Goal: Information Seeking & Learning: Learn about a topic

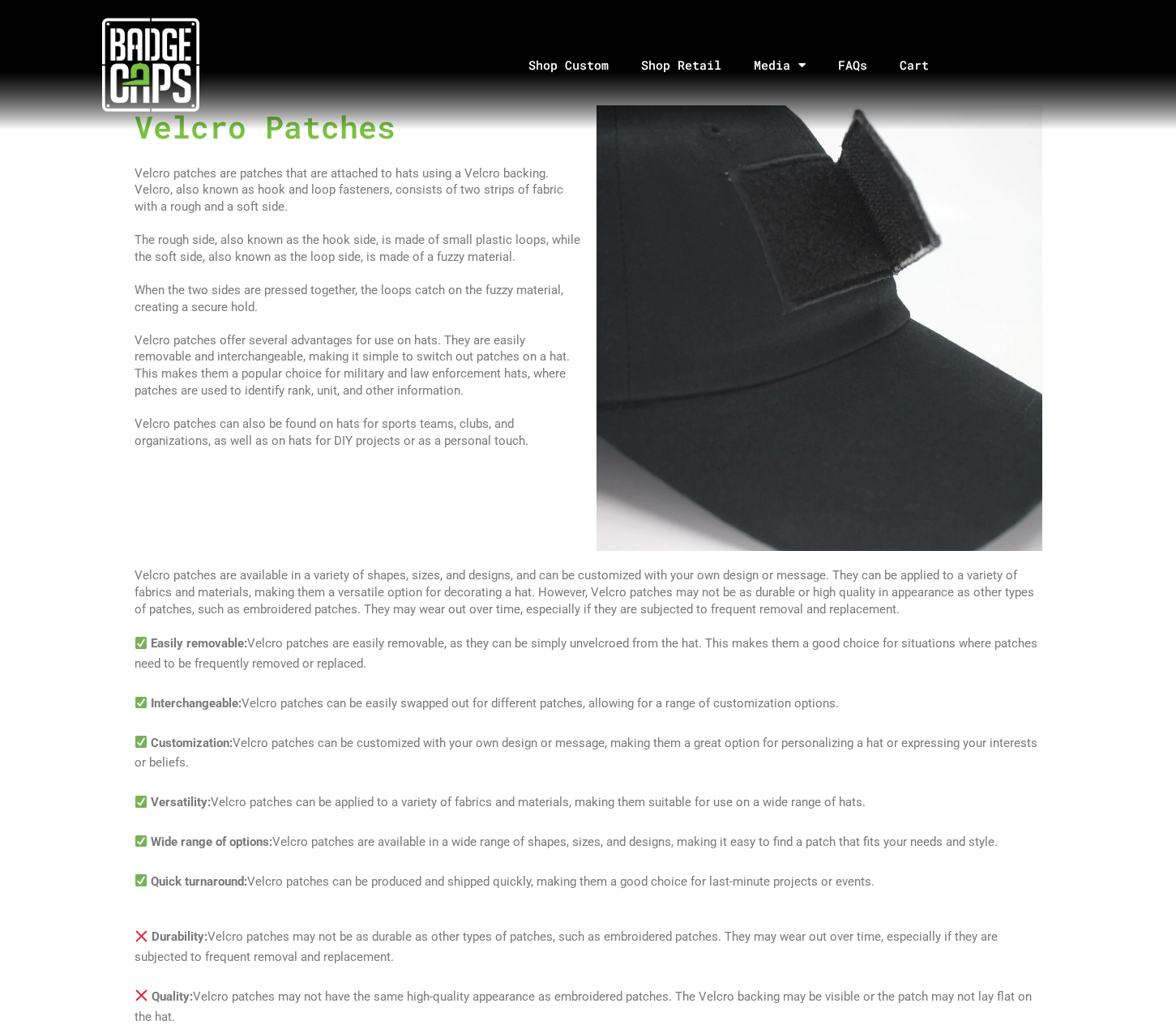
scroll to position [3086, 0]
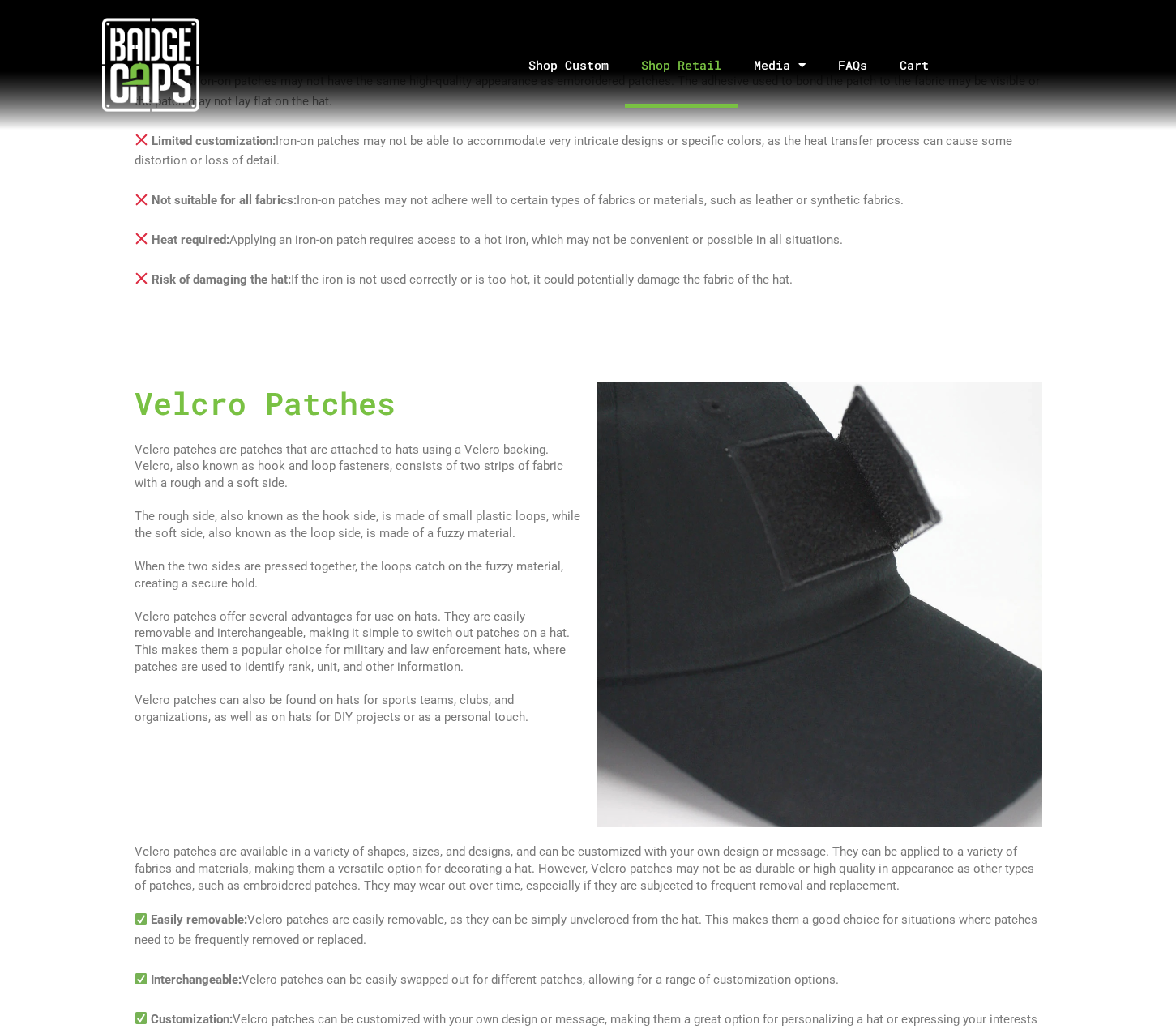
click at [702, 68] on link "Shop Retail" at bounding box center [681, 65] width 112 height 85
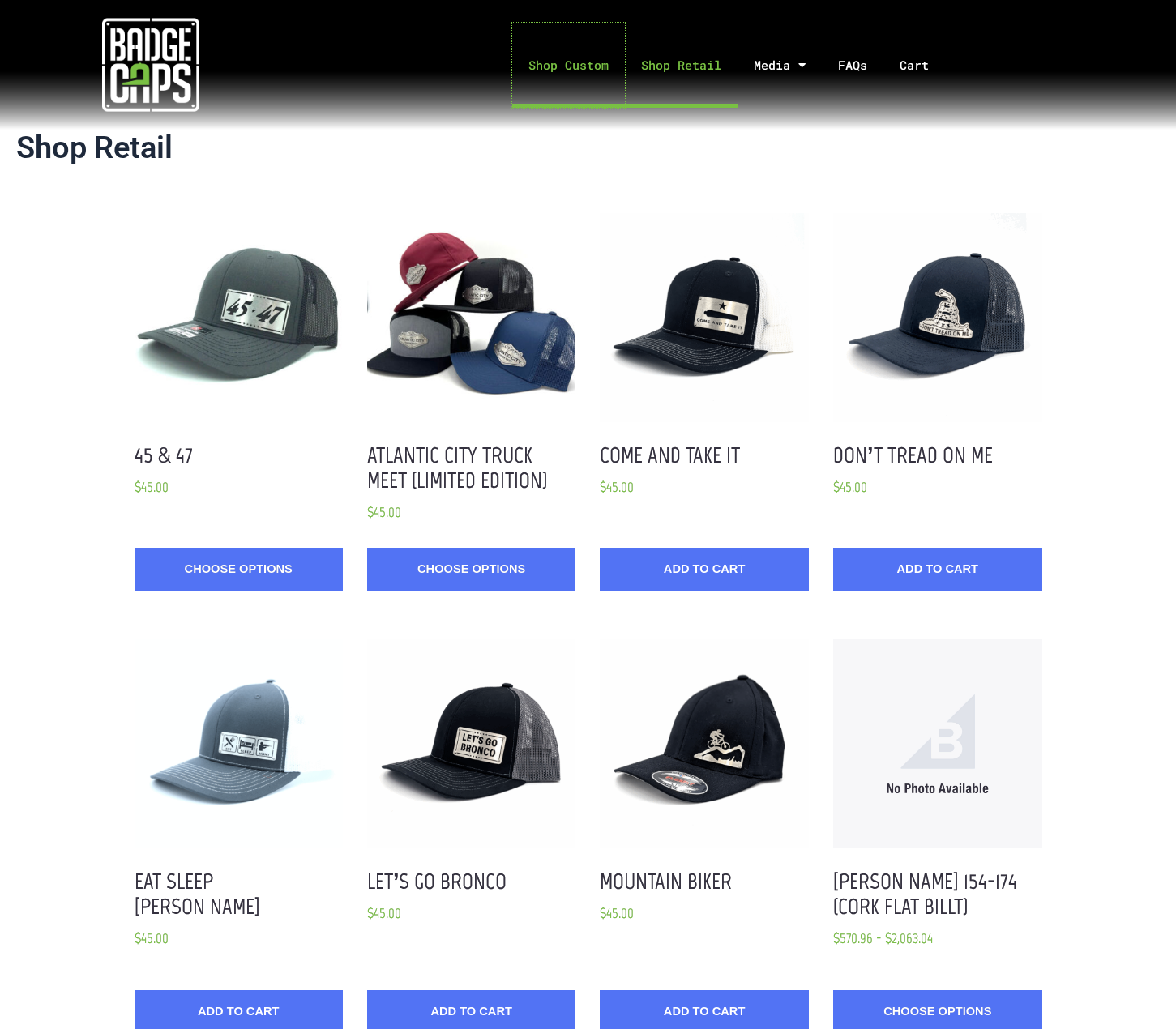
click at [595, 71] on link "Shop Custom" at bounding box center [568, 65] width 112 height 85
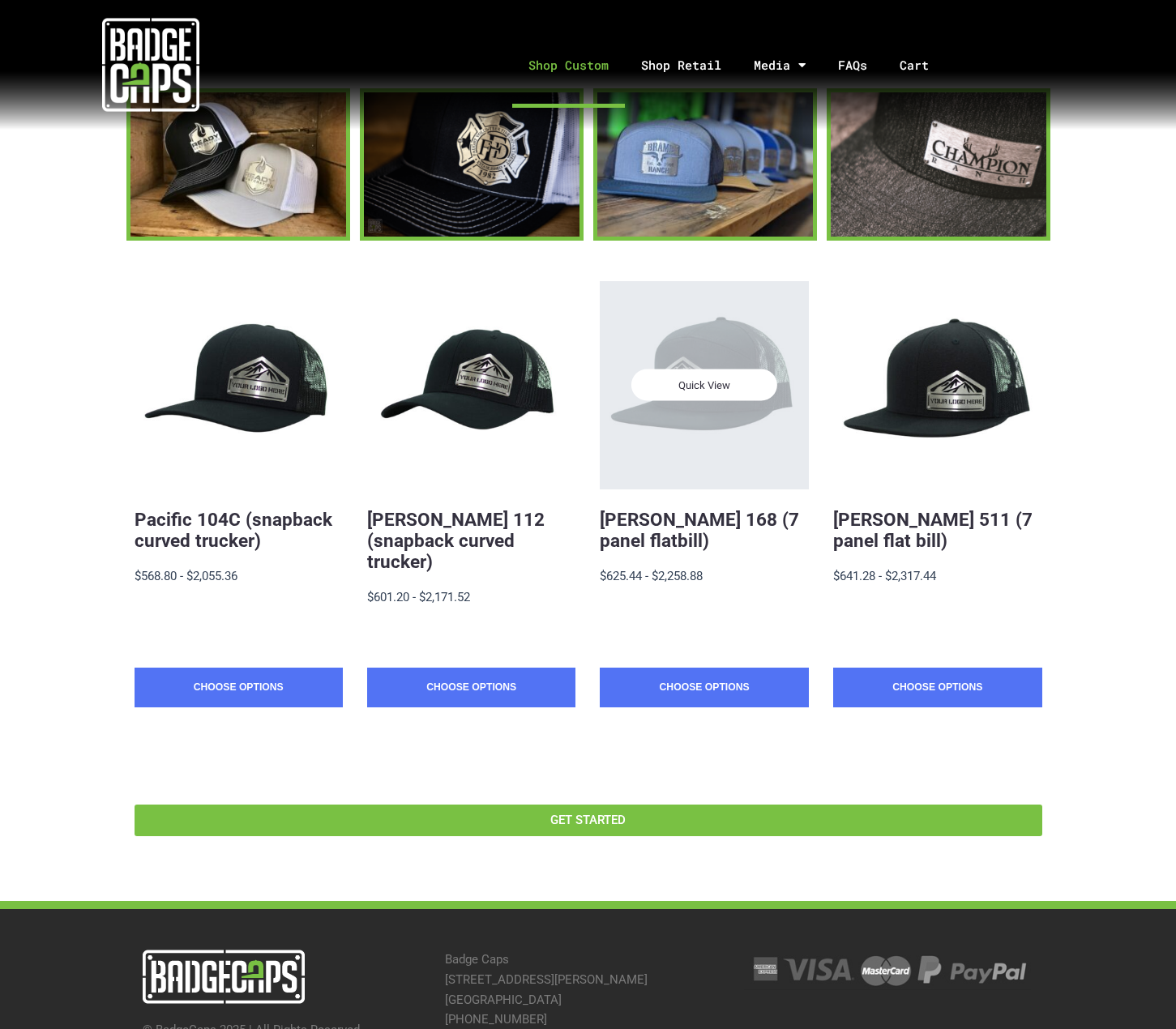
scroll to position [227, 0]
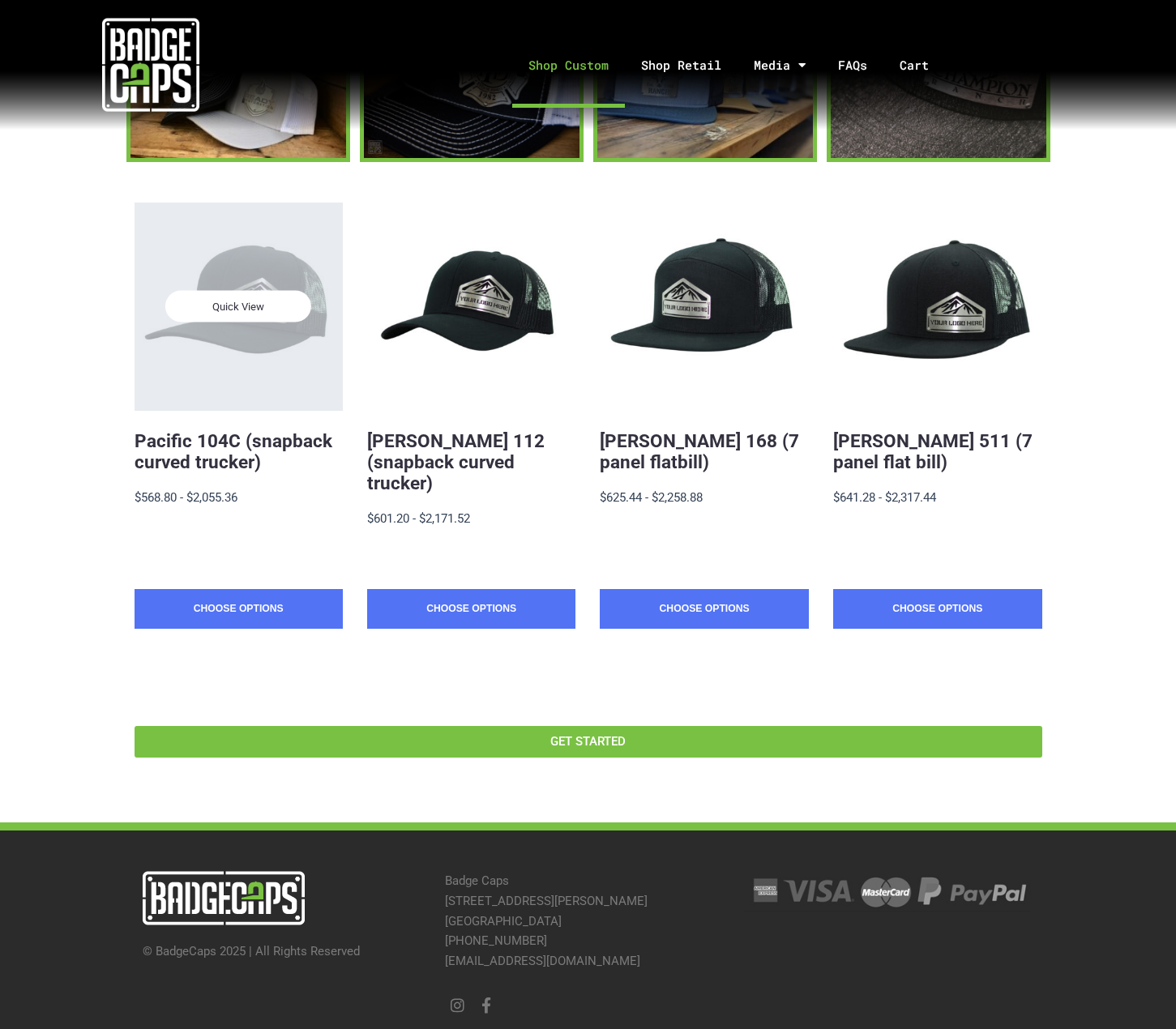
click at [271, 347] on div "Quick View" at bounding box center [238, 307] width 208 height 208
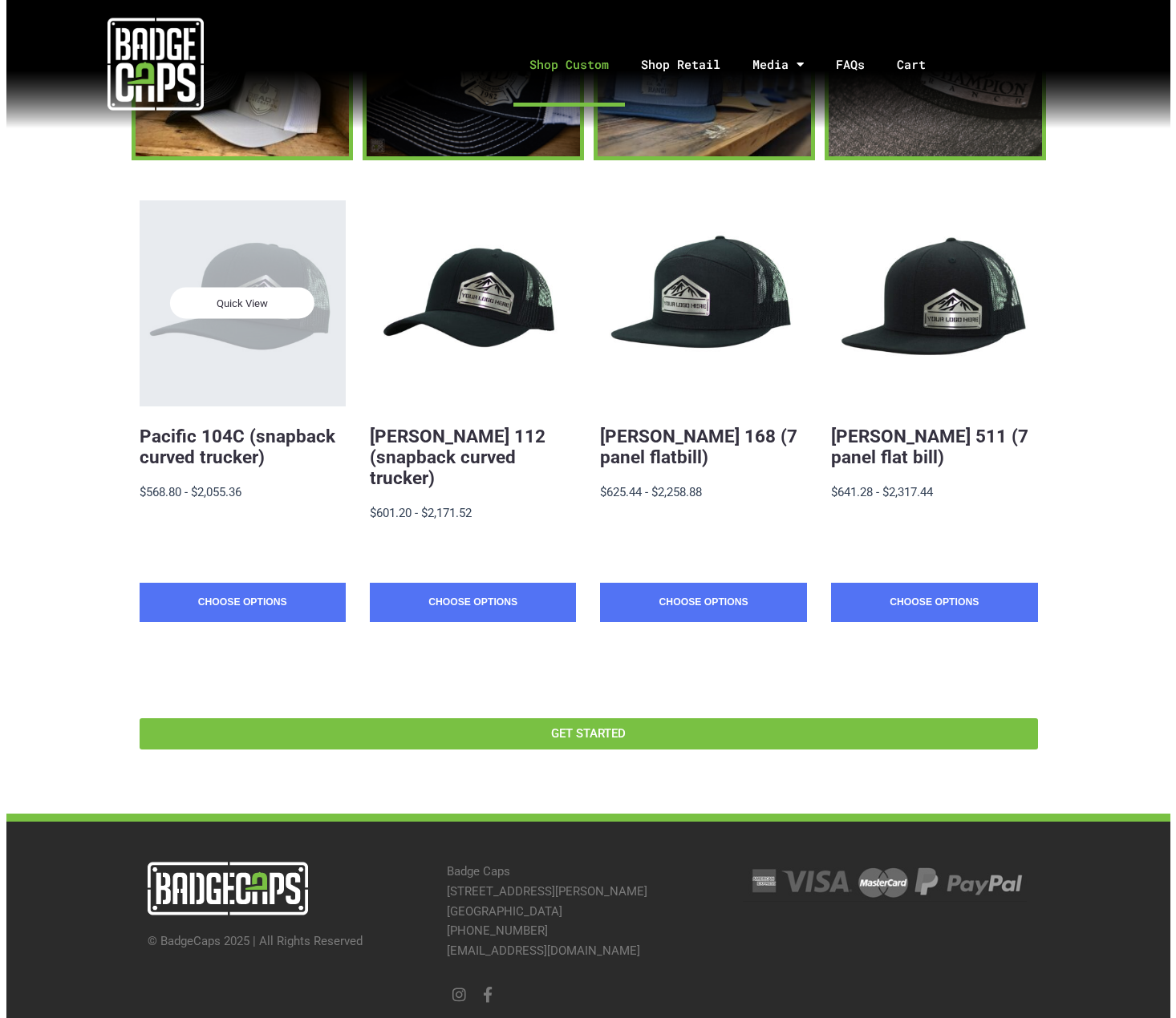
scroll to position [0, 0]
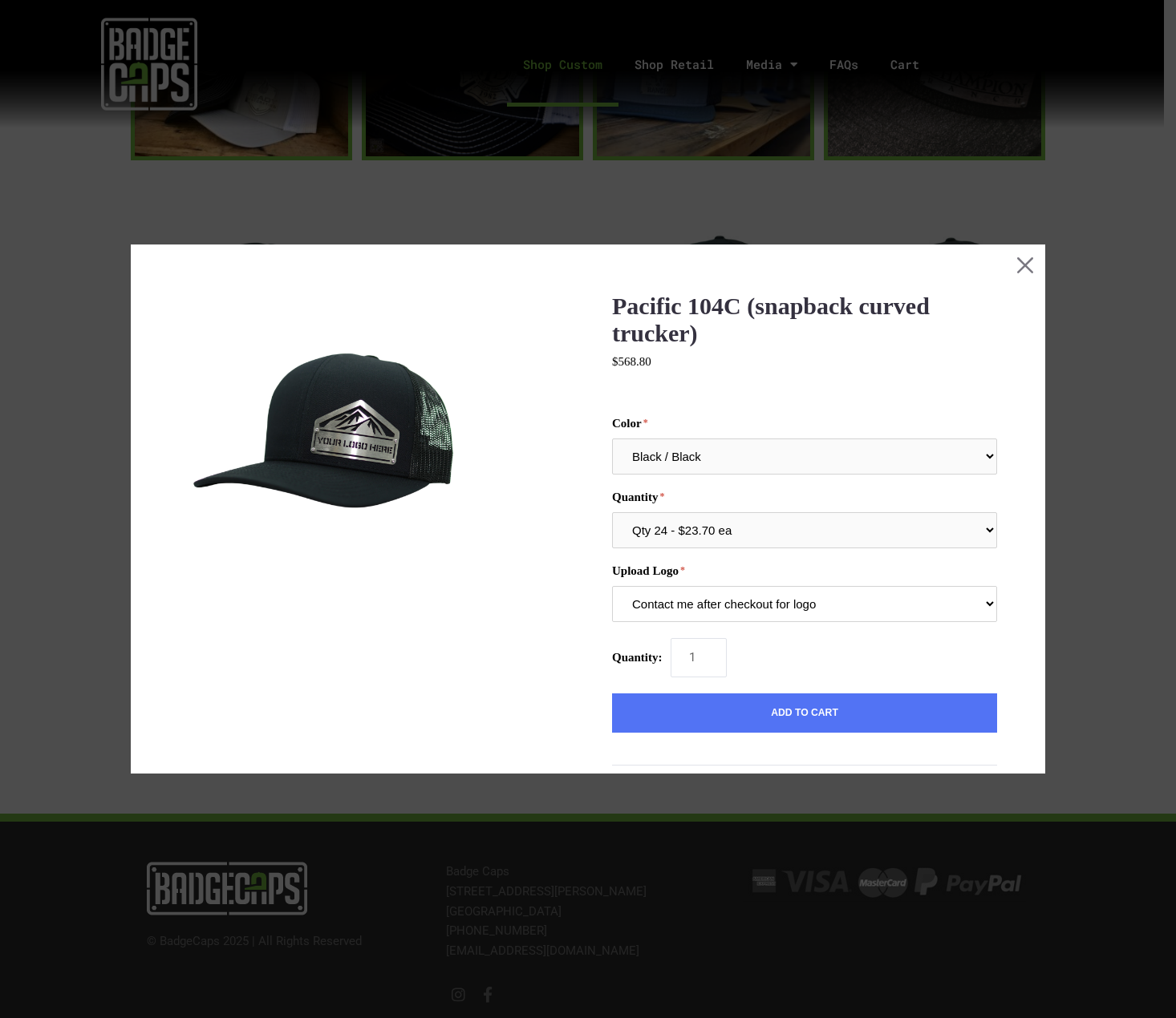
click at [791, 602] on select "Contact me after checkout for logo" at bounding box center [804, 604] width 385 height 36
click at [775, 567] on label "Upload Logo" at bounding box center [804, 571] width 385 height 14
click at [775, 586] on select "Contact me after checkout for logo" at bounding box center [804, 604] width 385 height 36
click at [745, 603] on select "Contact me after checkout for logo" at bounding box center [804, 604] width 385 height 36
click at [751, 565] on label "Upload Logo" at bounding box center [804, 571] width 385 height 14
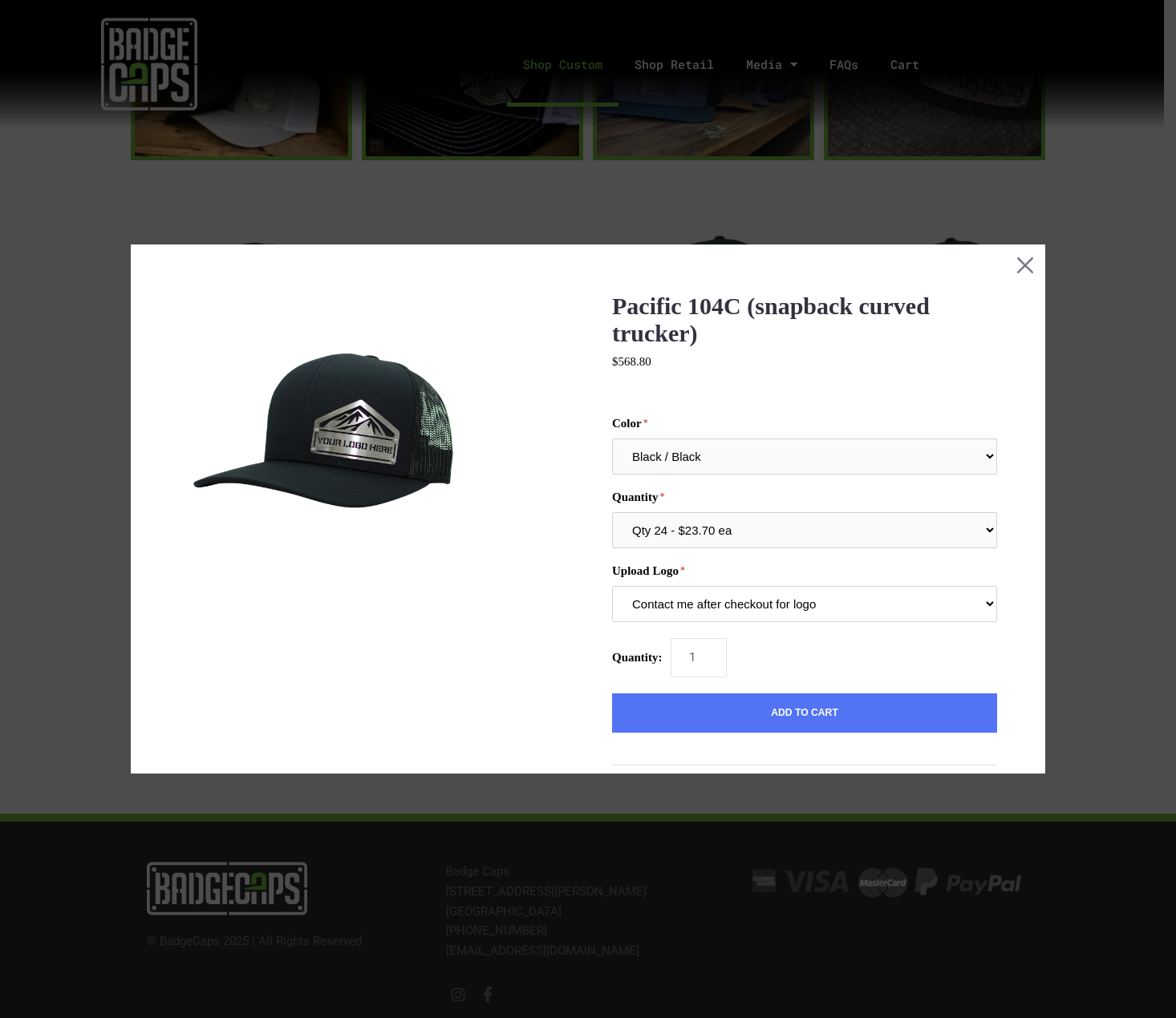
click at [751, 586] on select "Contact me after checkout for logo" at bounding box center [804, 604] width 385 height 36
click at [730, 530] on select "Qty 24 - $23.70 ea Qty 48 - $22.94ea Qty 96 - $21.41ea" at bounding box center [804, 530] width 385 height 36
drag, startPoint x: 730, startPoint y: 485, endPoint x: 728, endPoint y: 477, distance: 8.2
click at [730, 484] on div "Color Black / Black Black / Graphite Black Black / White Graphite / Black Graph…" at bounding box center [804, 519] width 385 height 205
click at [719, 450] on select "Black / Black Black / Graphite Black Black / White Graphite / Black Graphite / …" at bounding box center [804, 456] width 385 height 36
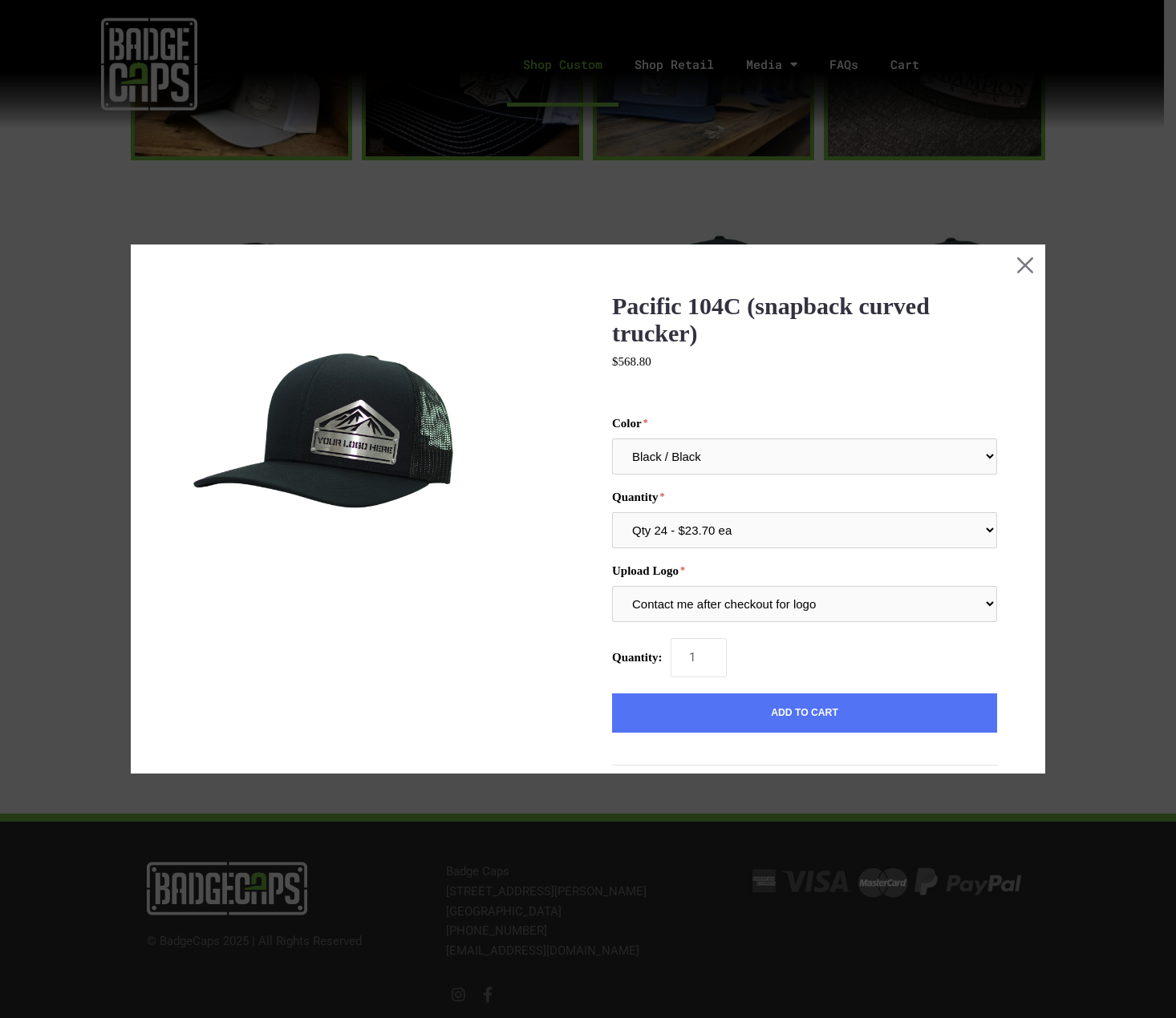
click at [741, 385] on div "Pacific 104C (snapback curved trucker) $568.80 MSRP: $568.80 0 reviews SKU: 104…" at bounding box center [588, 715] width 818 height 846
click at [1013, 255] on button "Close this dialog window" at bounding box center [1024, 264] width 40 height 40
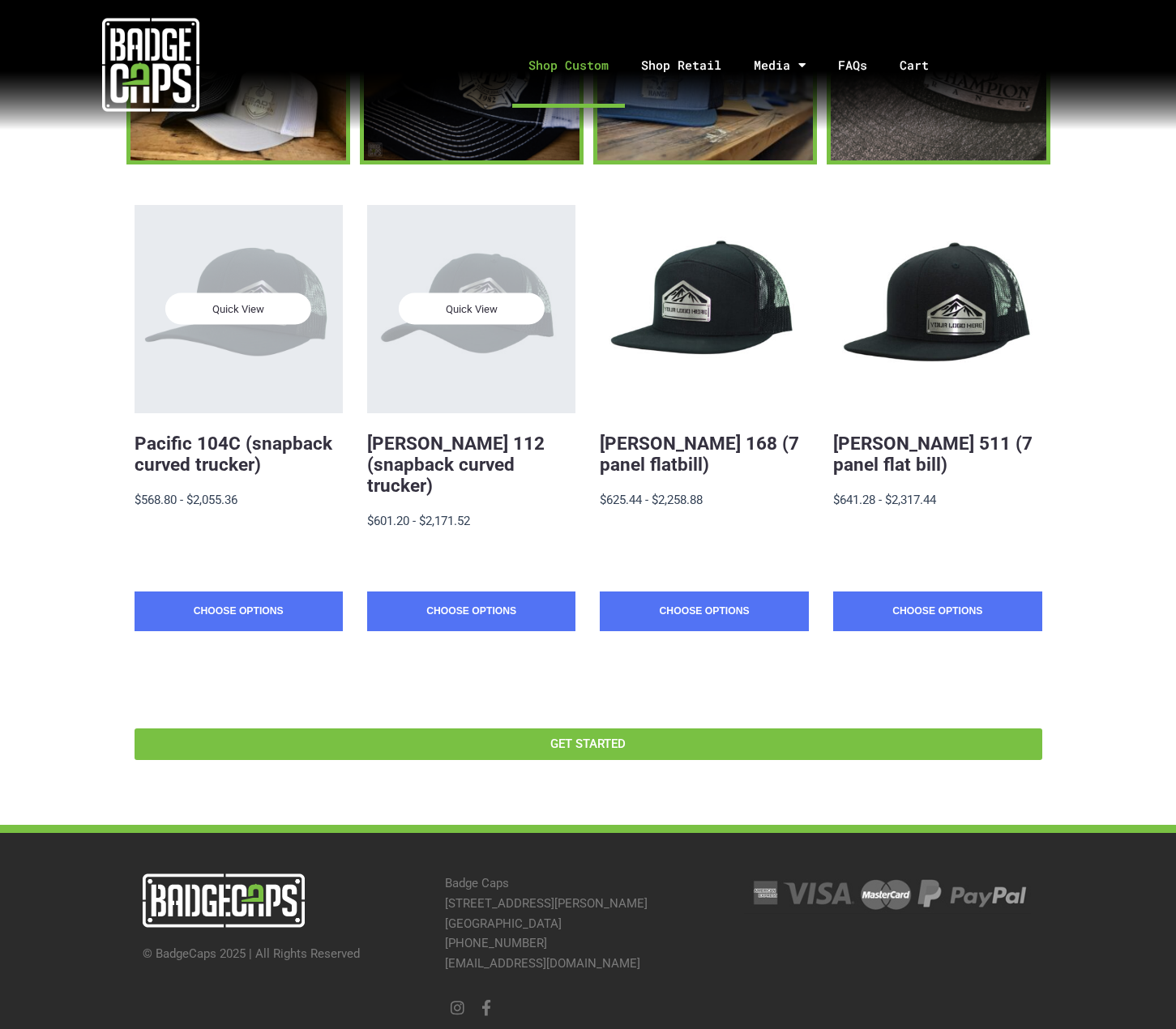
scroll to position [227, 0]
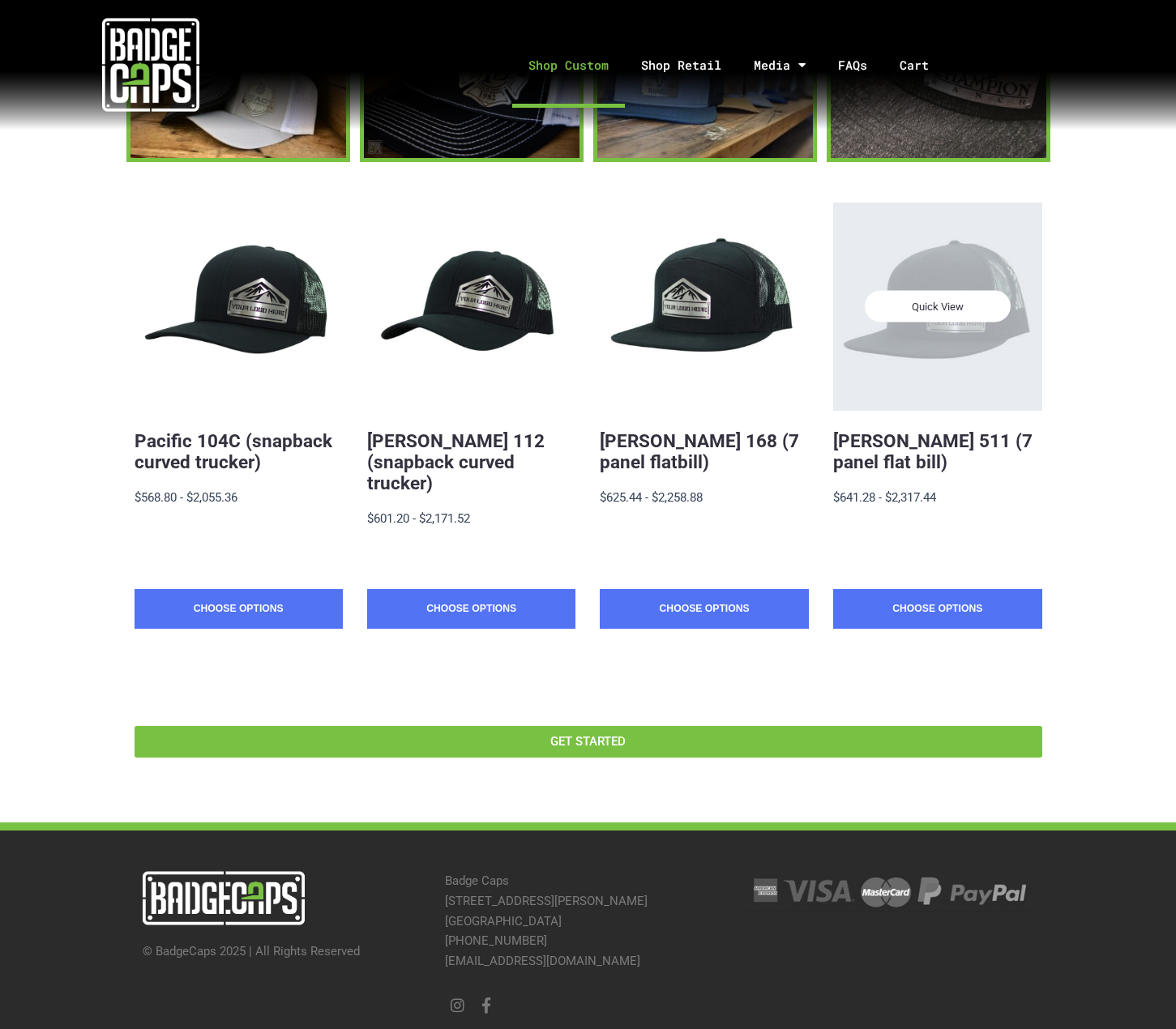
click at [942, 233] on div "Quick View" at bounding box center [936, 307] width 208 height 208
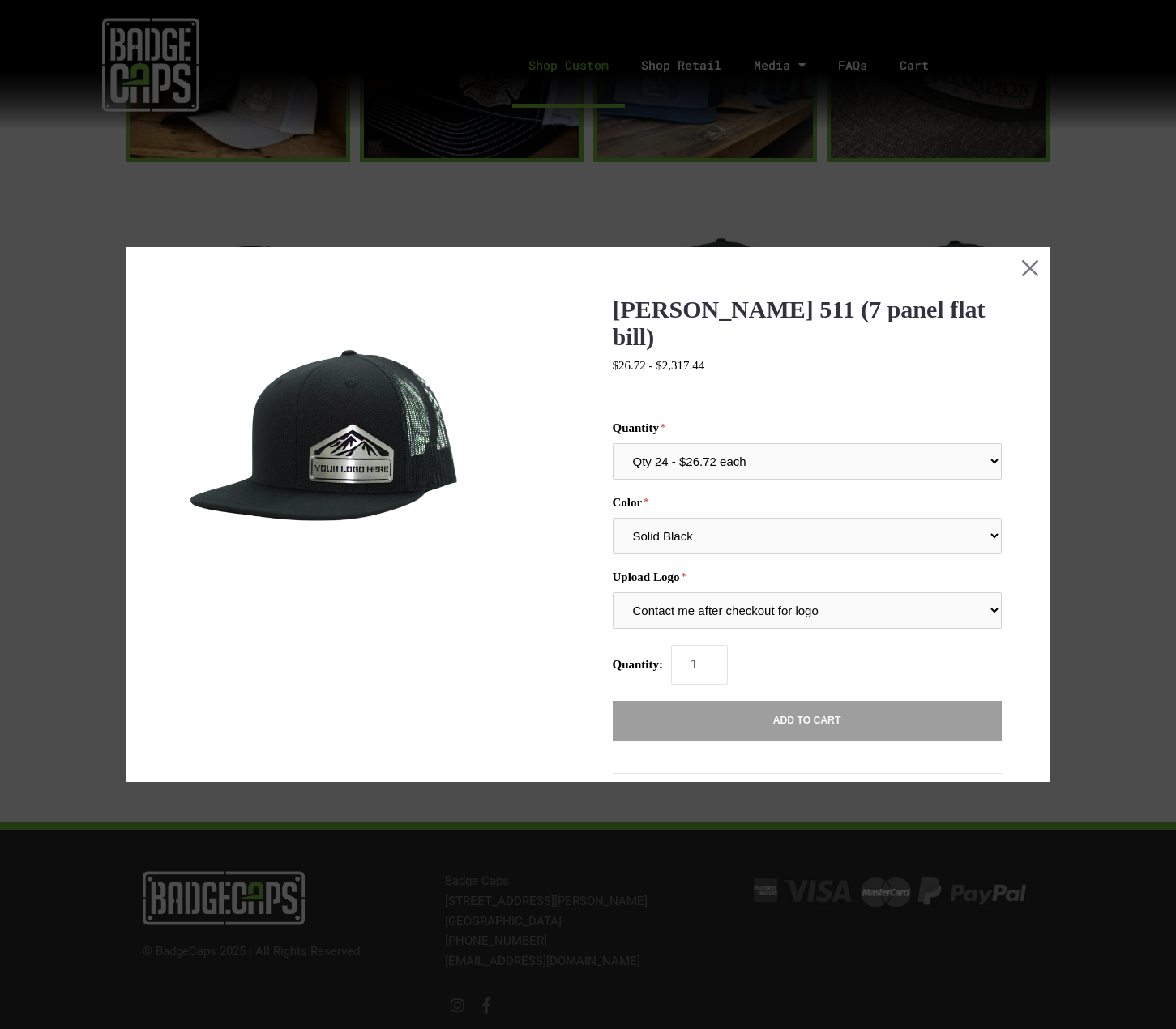
scroll to position [0, 0]
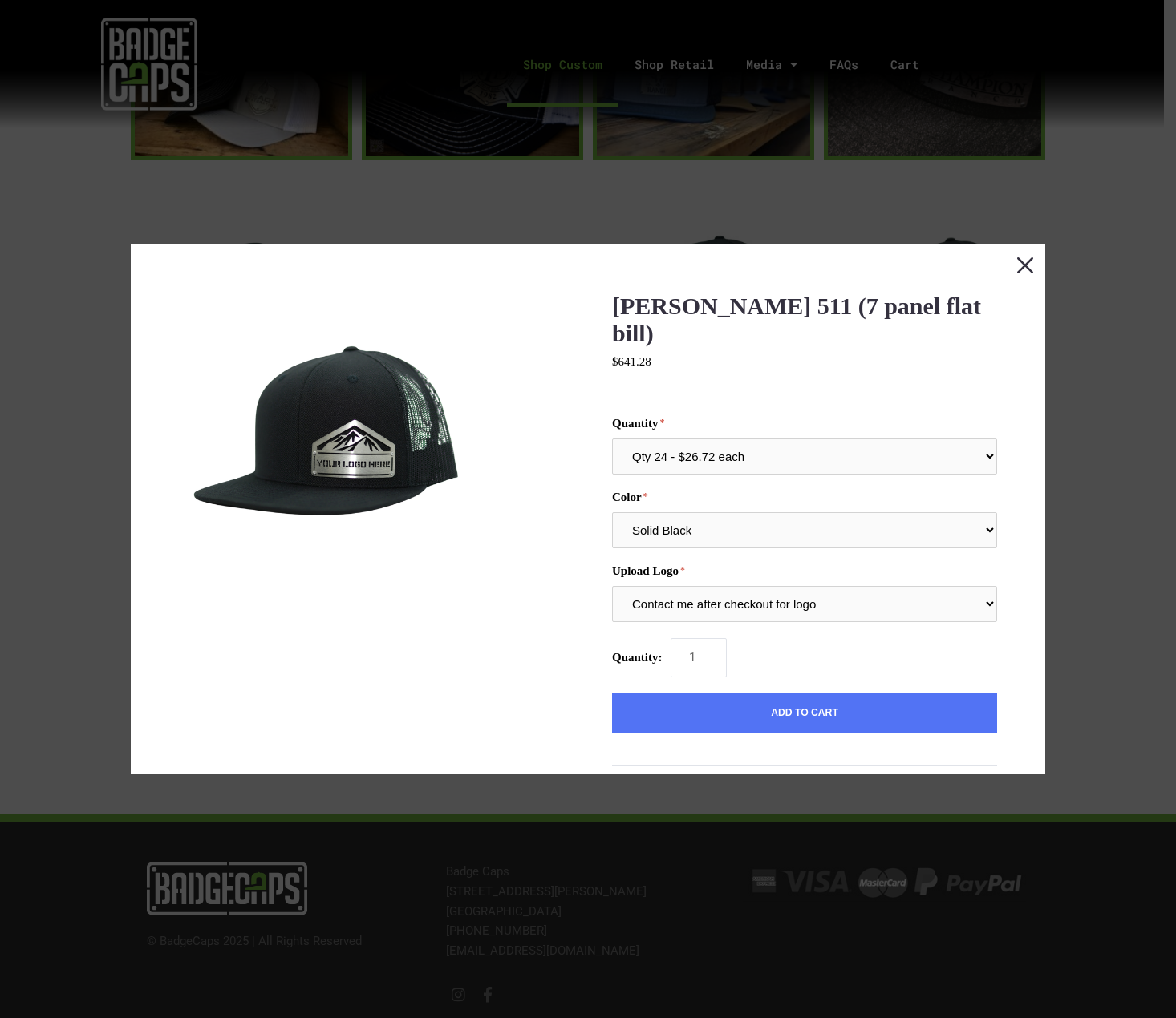
click at [1024, 264] on button "Close this dialog window" at bounding box center [1024, 264] width 40 height 40
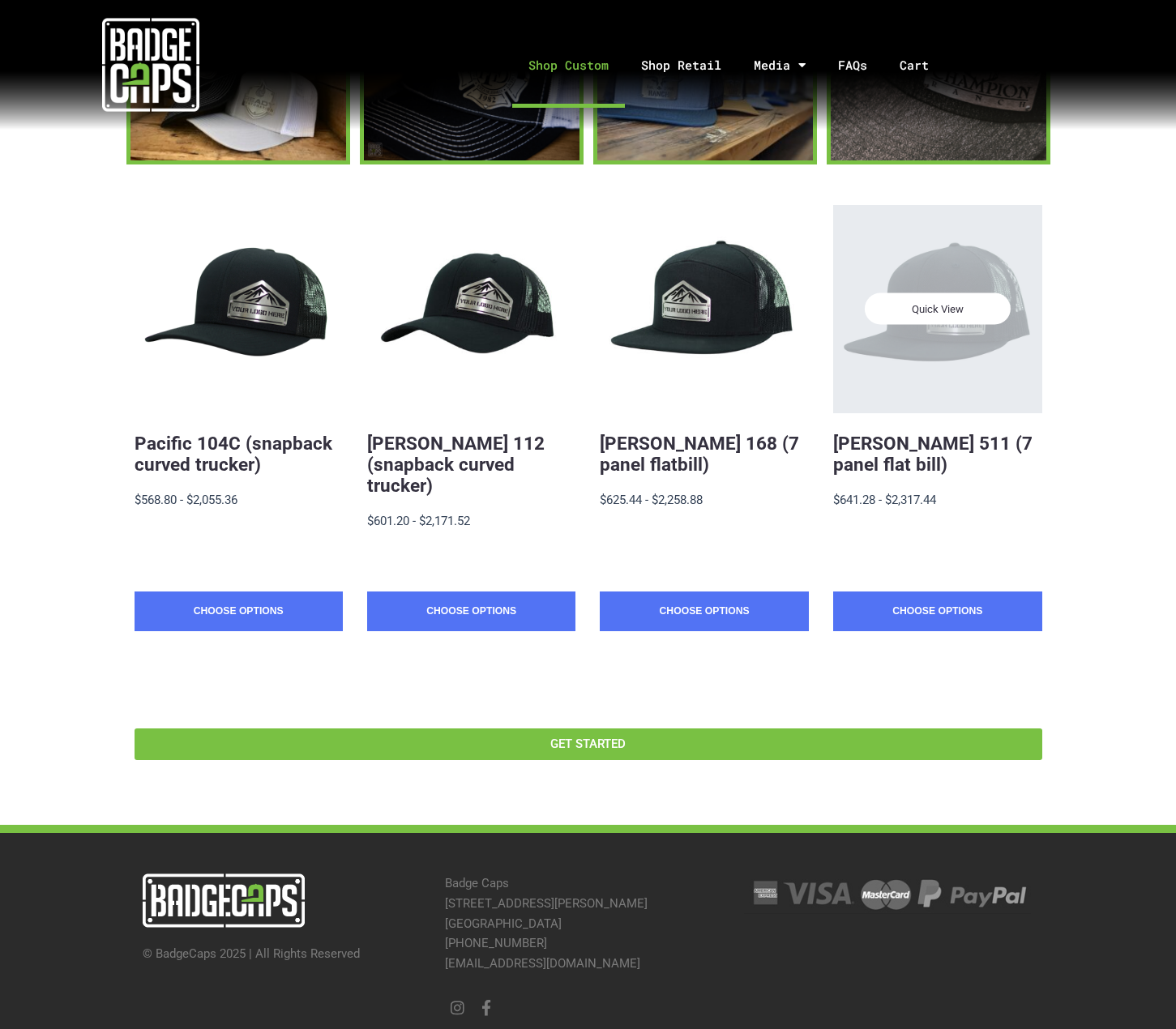
scroll to position [227, 0]
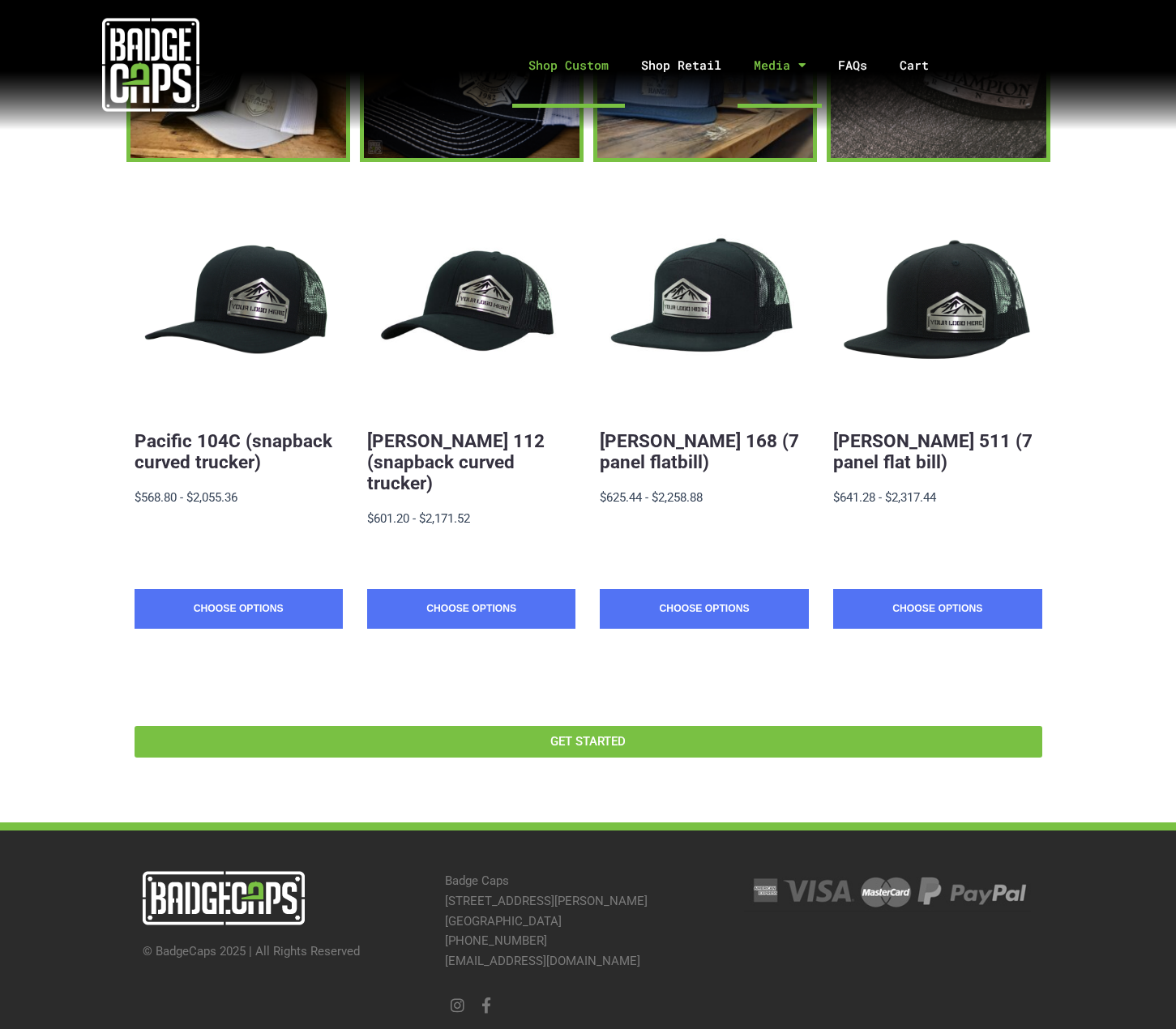
click at [802, 54] on span "Menu" at bounding box center [797, 65] width 15 height 28
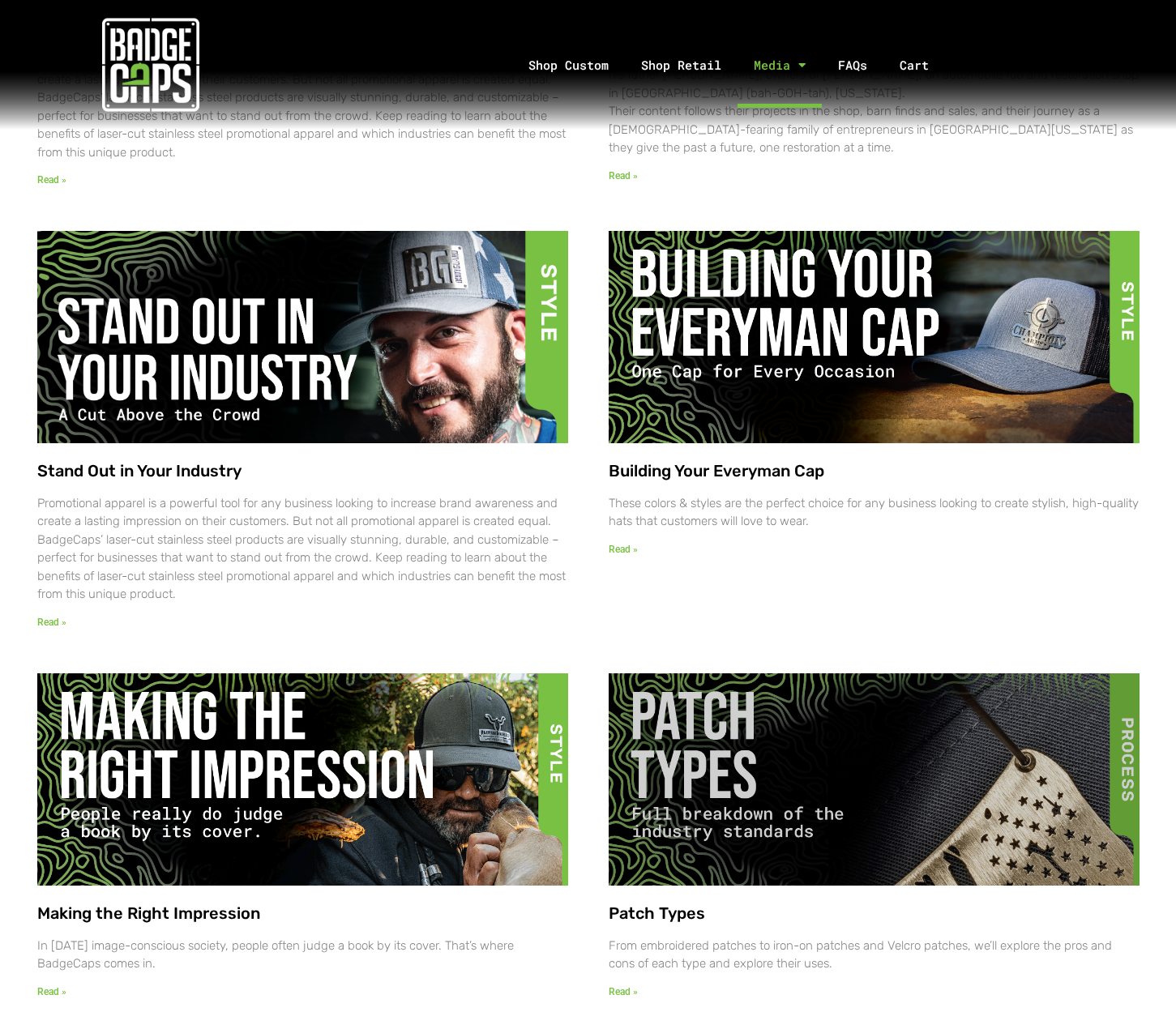
scroll to position [1111, 0]
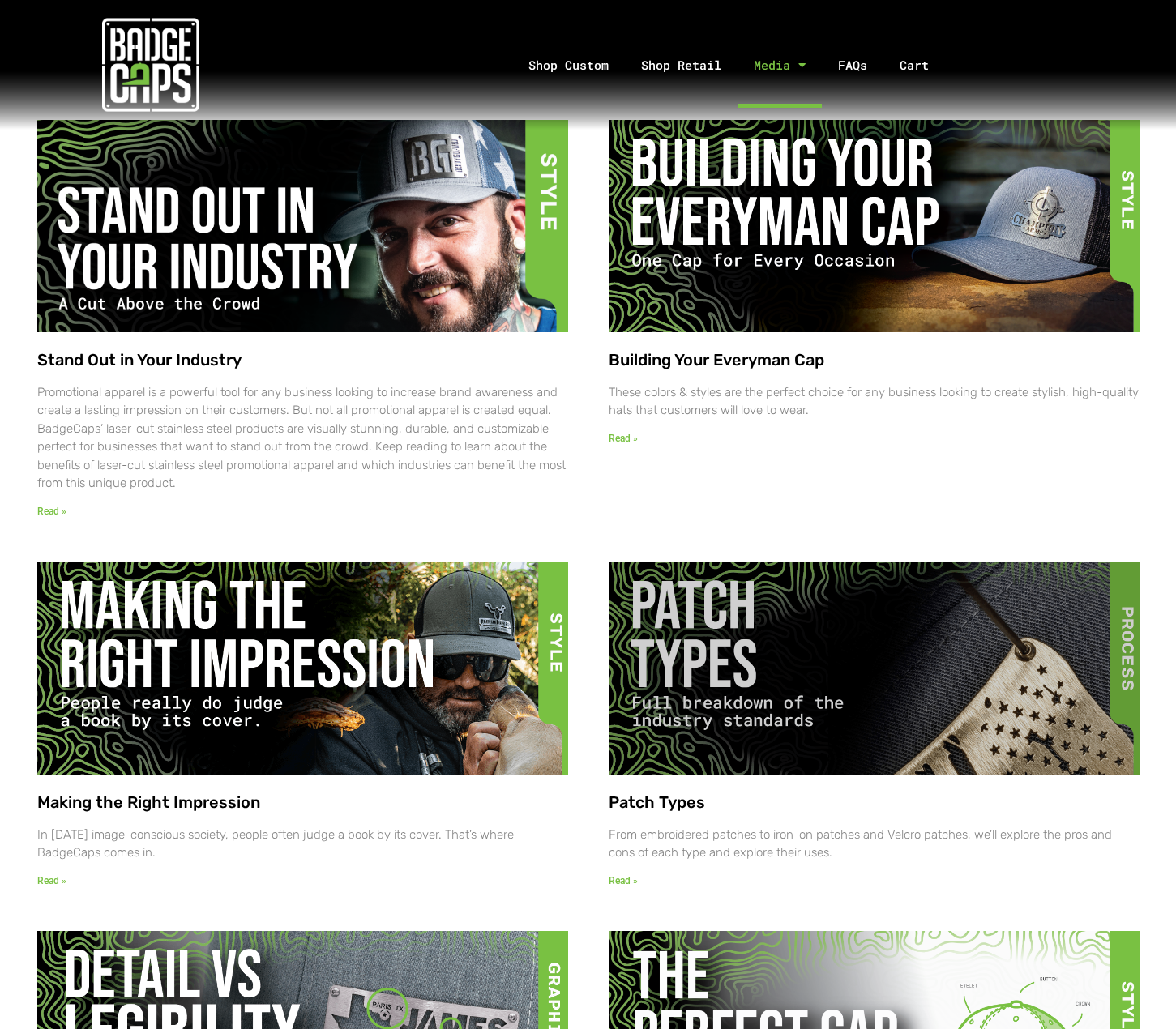
click at [681, 635] on img at bounding box center [871, 668] width 542 height 215
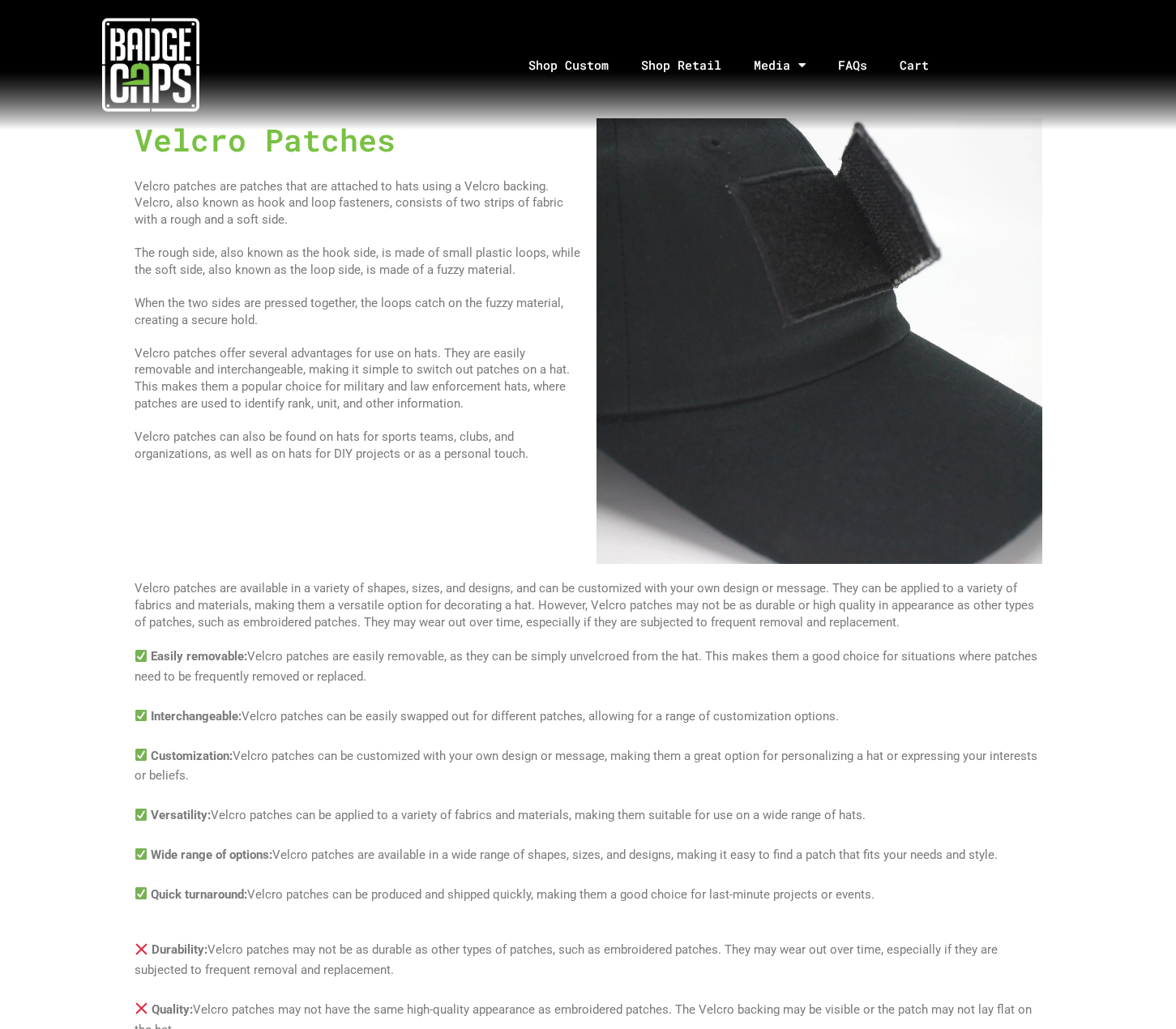
scroll to position [2756, 0]
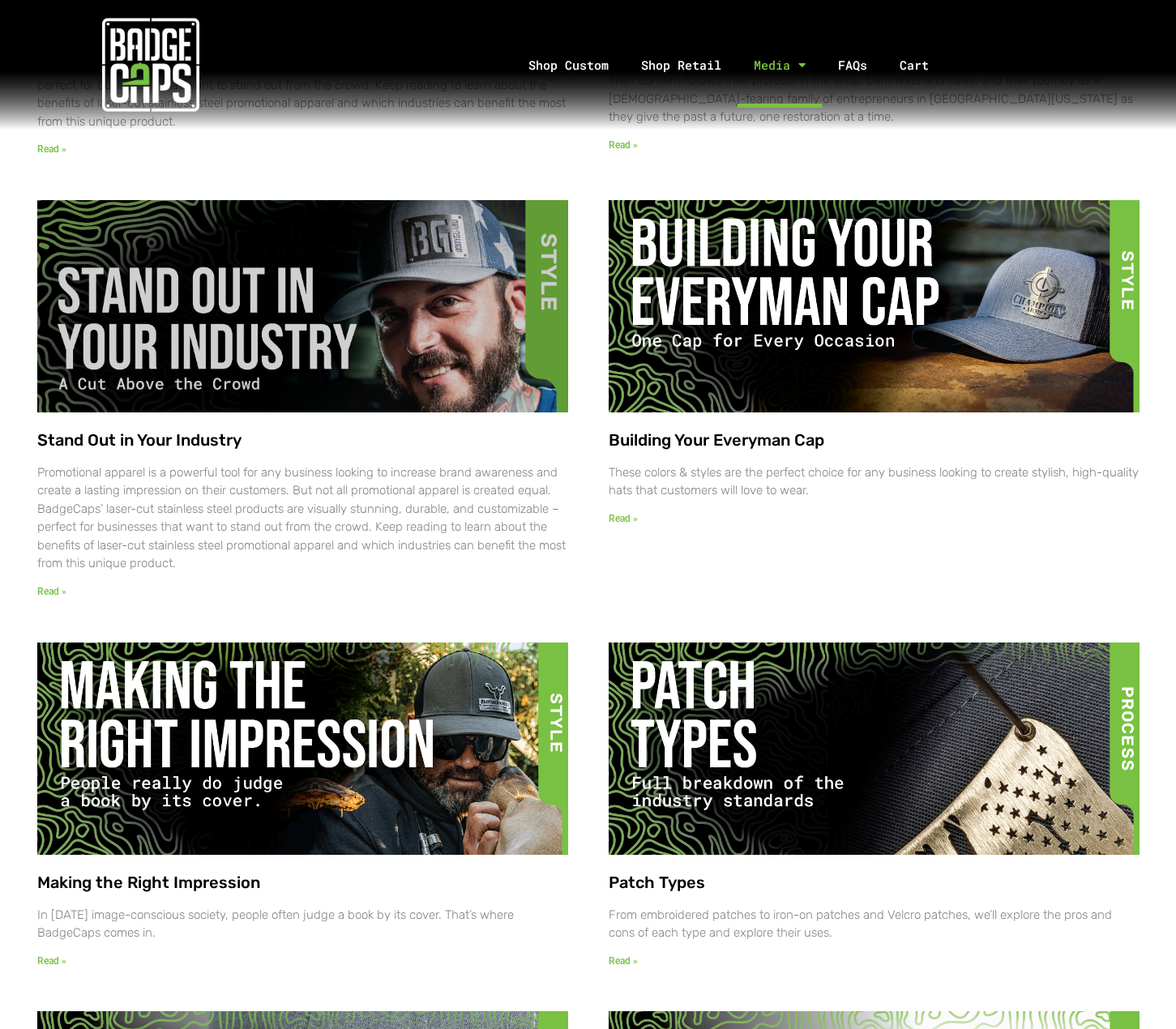
scroll to position [1109, 0]
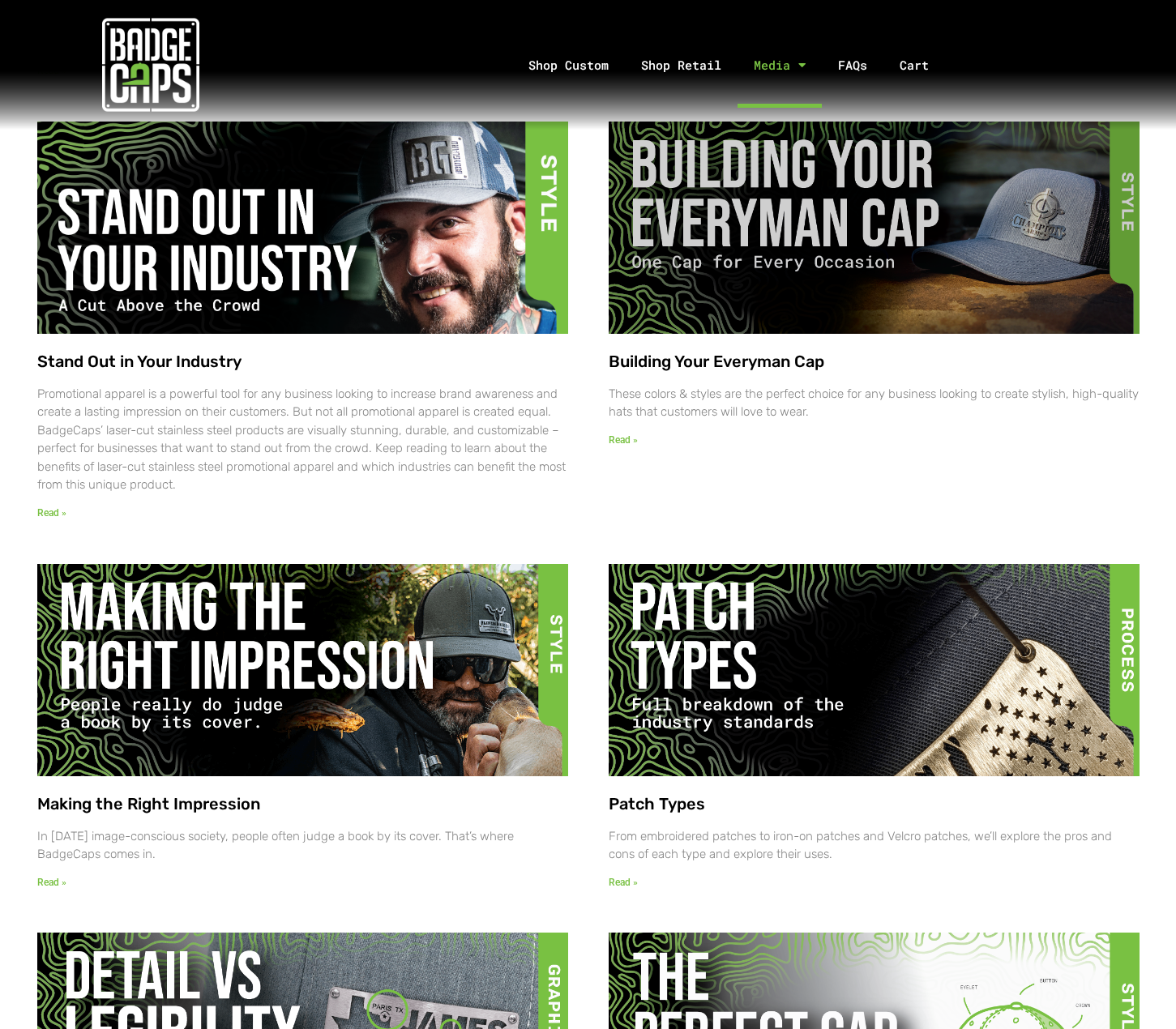
click at [657, 242] on img at bounding box center [871, 228] width 542 height 215
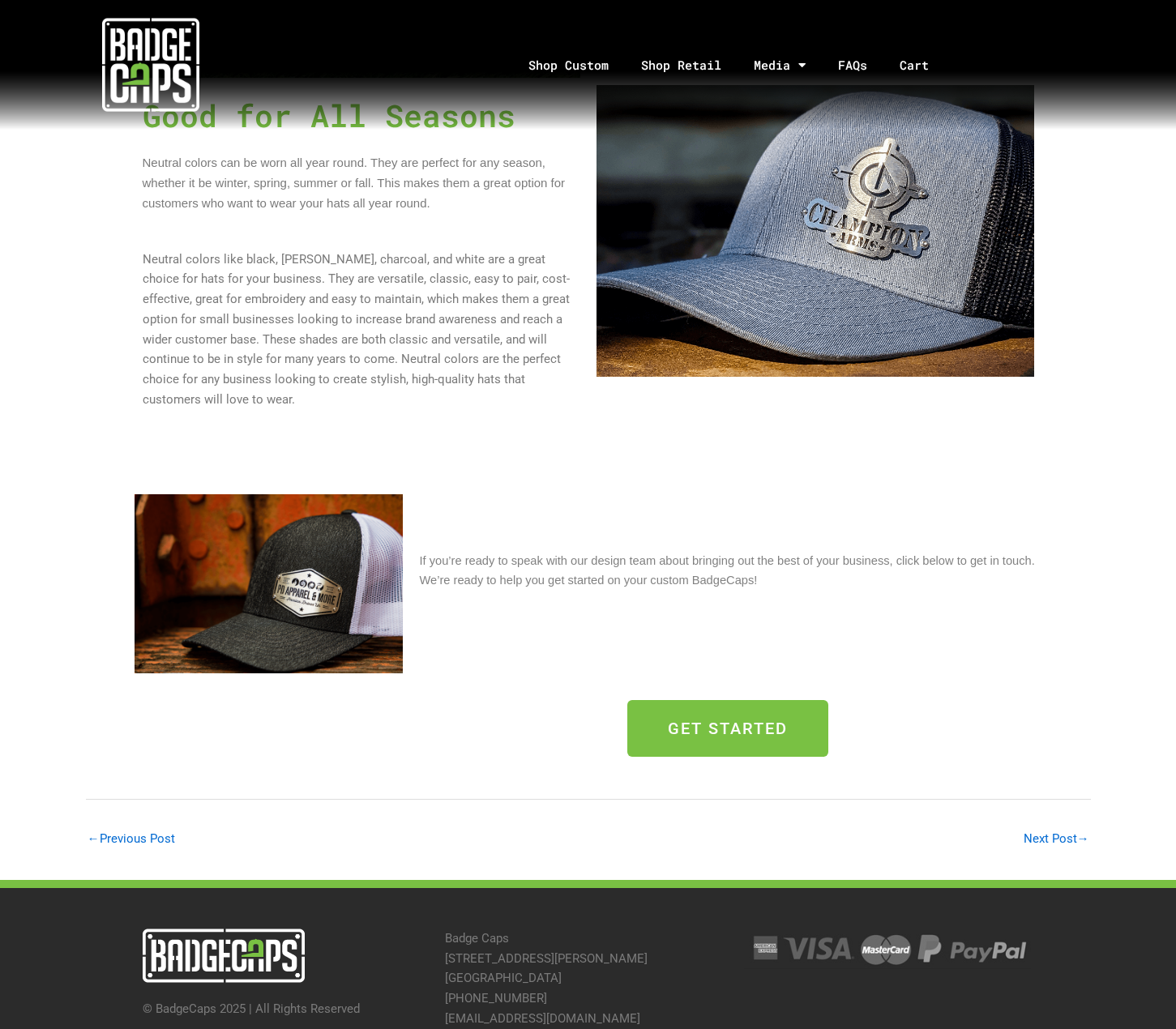
scroll to position [1654, 0]
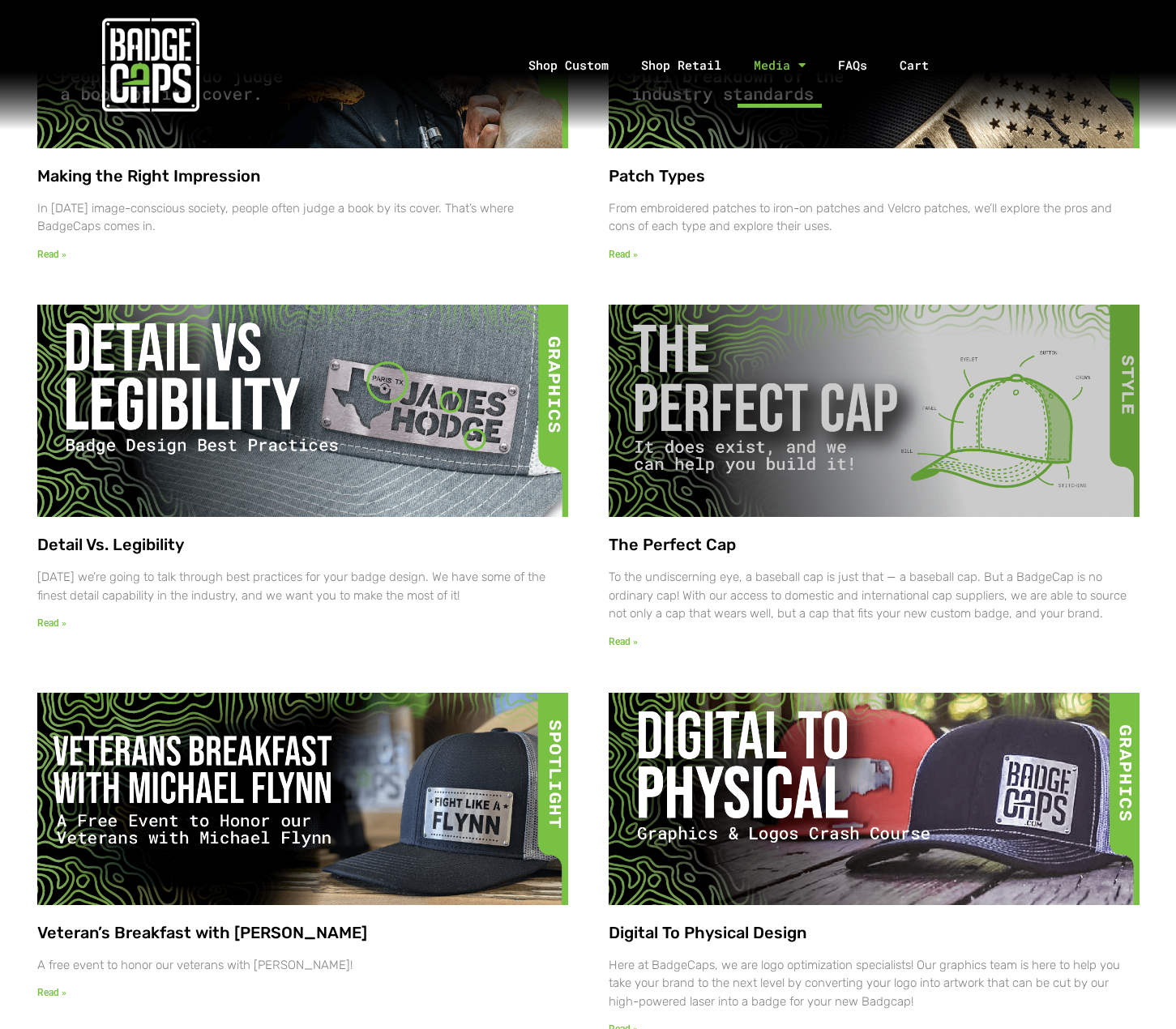
scroll to position [1755, 0]
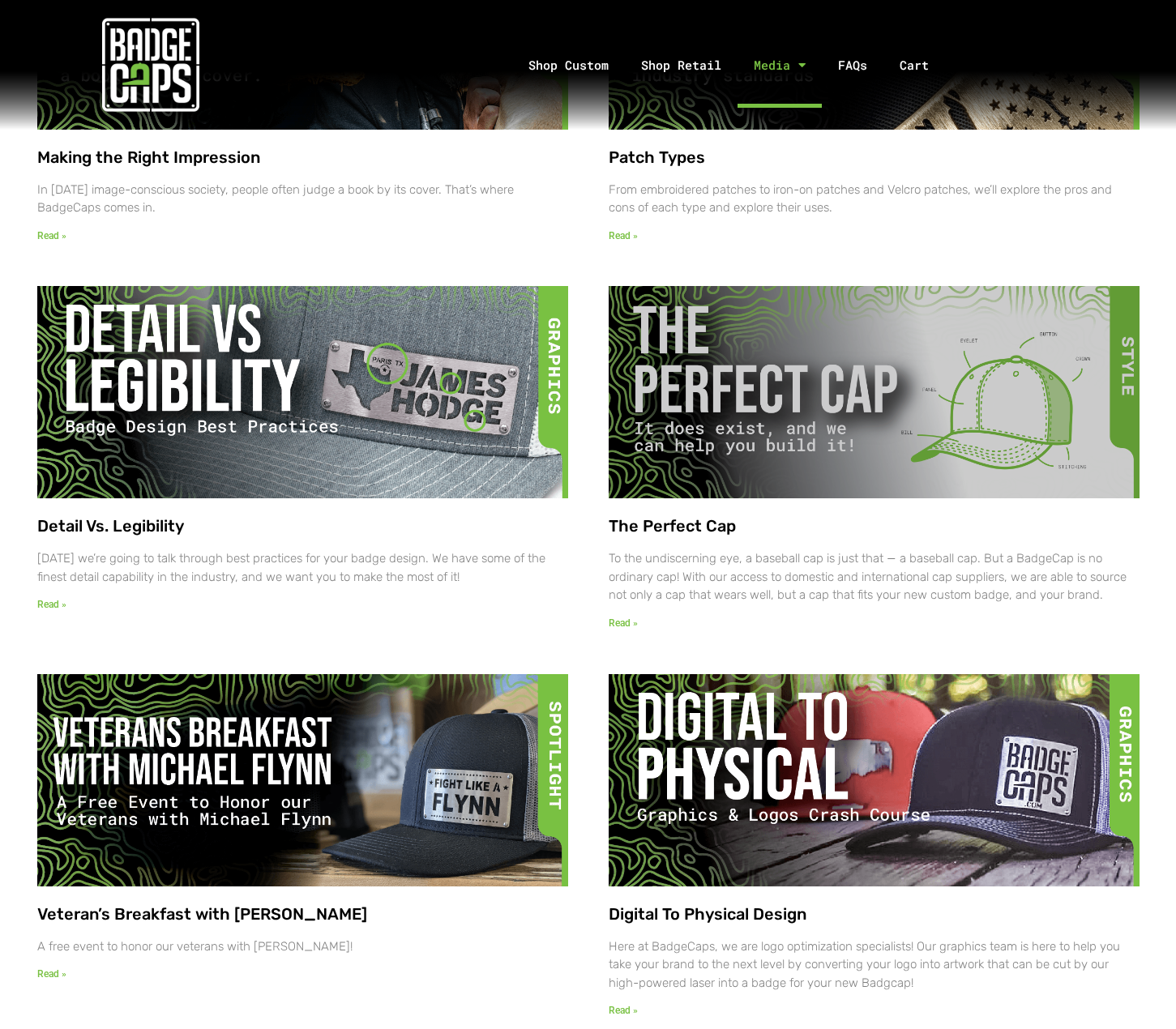
click at [803, 430] on img at bounding box center [872, 393] width 541 height 215
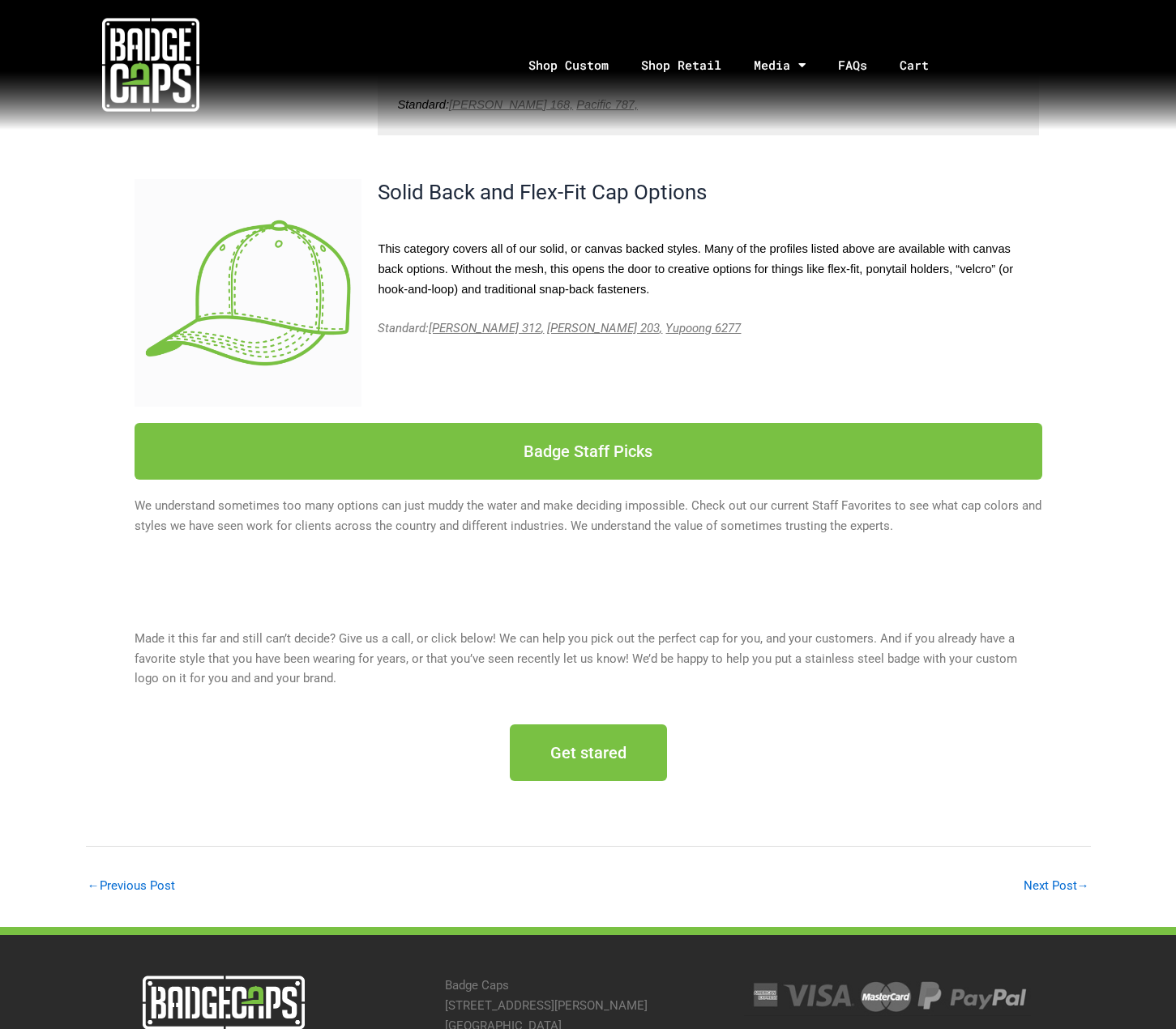
scroll to position [2107, 0]
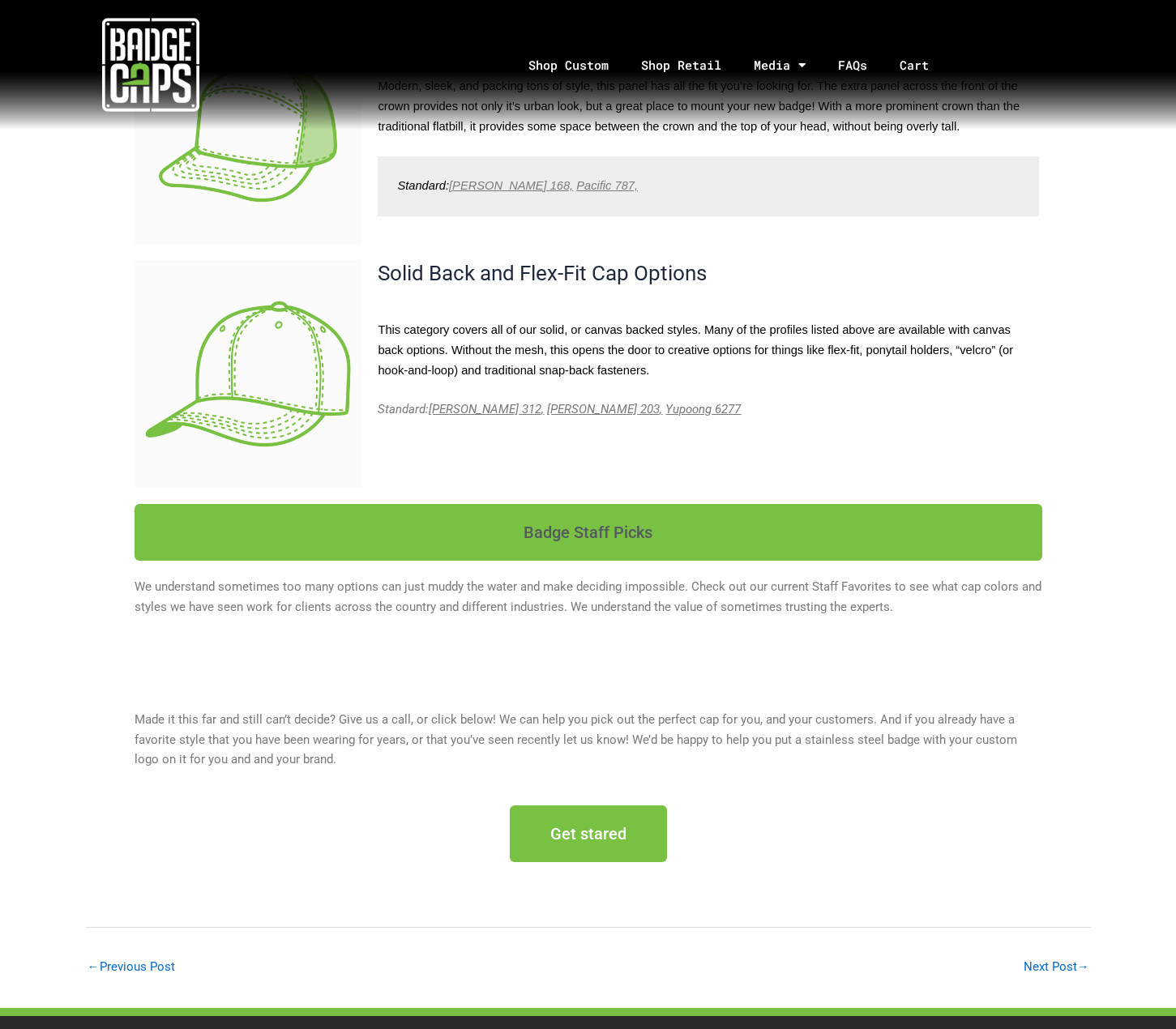
click at [565, 524] on span "Badge Staff Picks" at bounding box center [587, 532] width 128 height 16
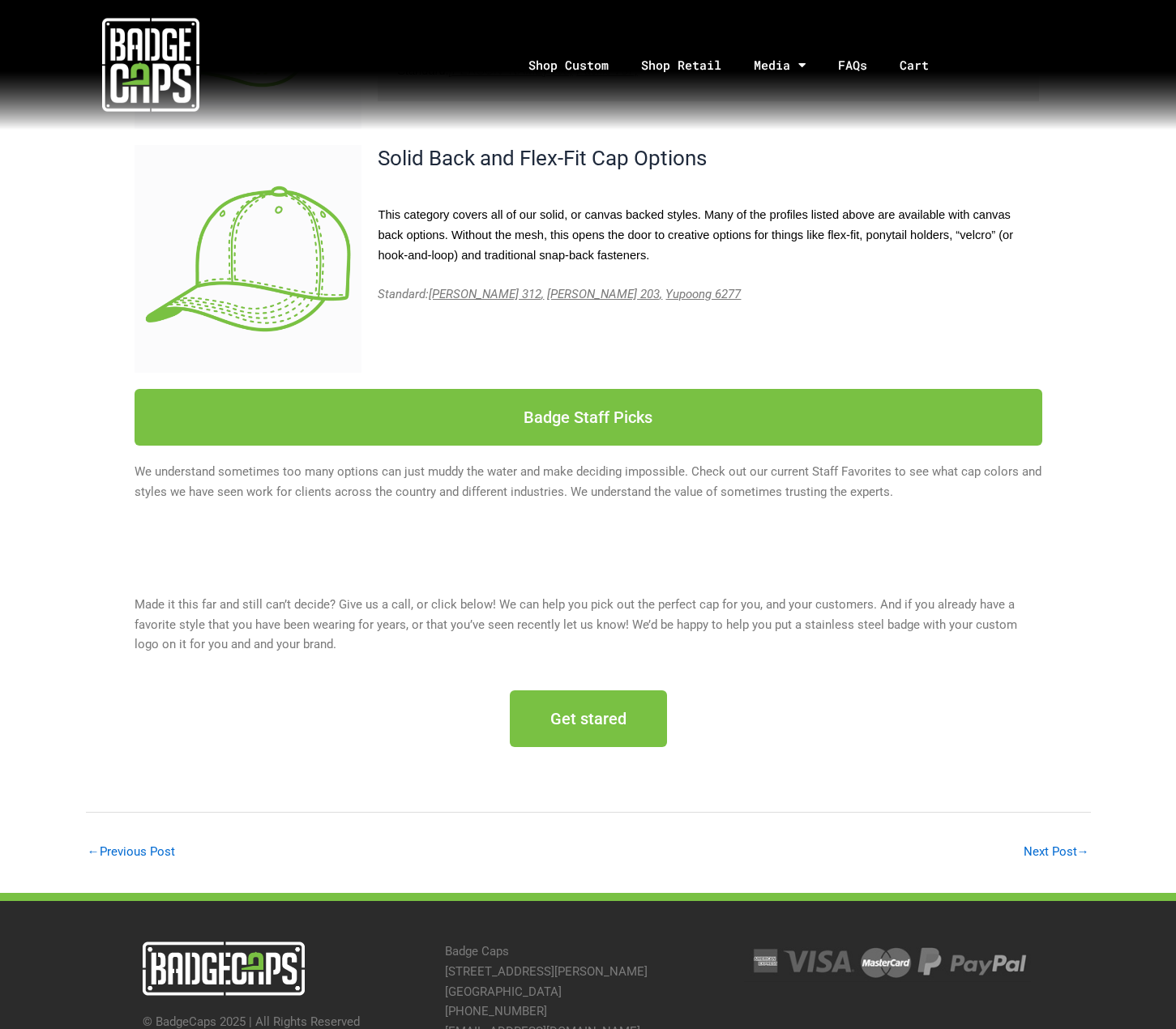
scroll to position [2302, 0]
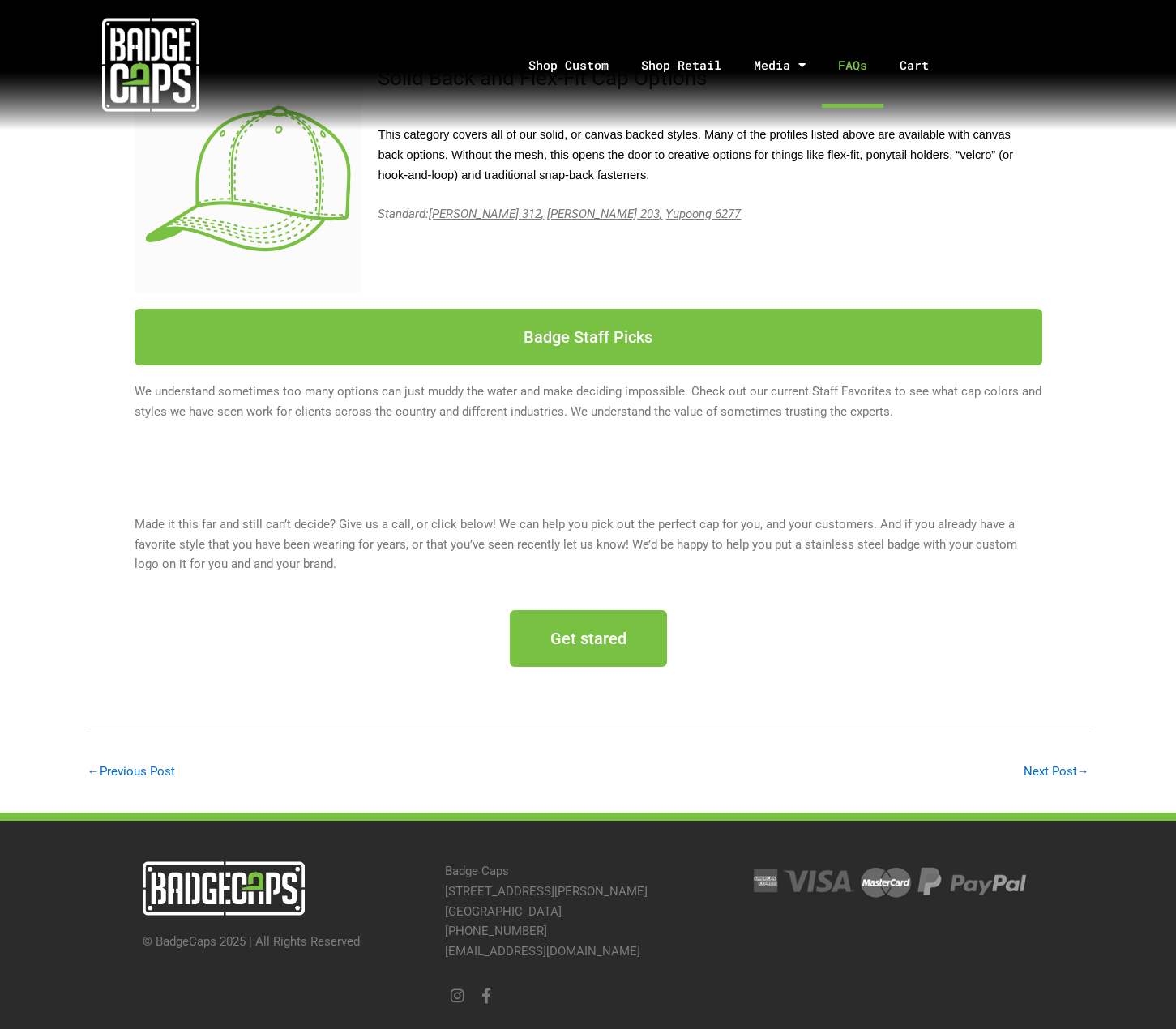
click at [851, 57] on link "FAQs" at bounding box center [853, 65] width 62 height 85
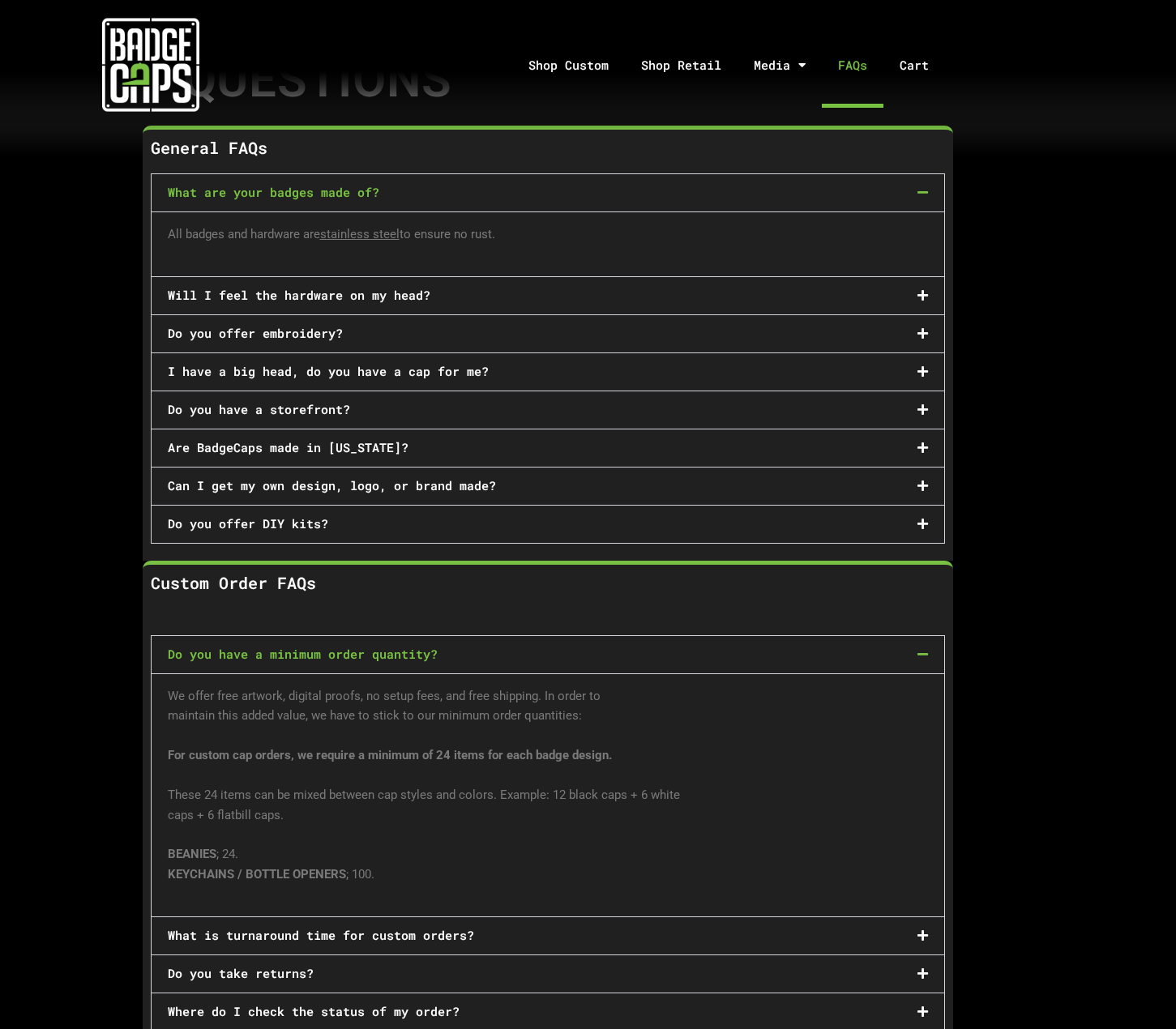
scroll to position [243, 0]
